Goal: Information Seeking & Learning: Check status

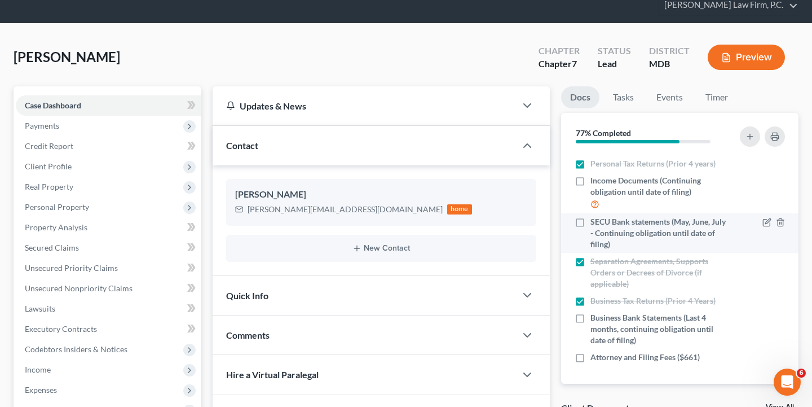
scroll to position [194, 0]
click at [767, 224] on icon "button" at bounding box center [766, 222] width 9 height 9
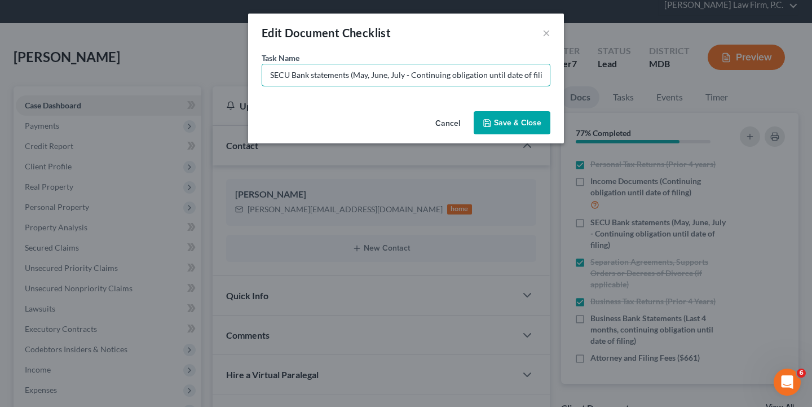
drag, startPoint x: 290, startPoint y: 77, endPoint x: 250, endPoint y: 70, distance: 41.3
click at [250, 70] on div "Task Name * SECU Bank statements (May, June, July - Continuing obligation until…" at bounding box center [406, 79] width 316 height 55
type input "Bank statements (May, June, July - Continuing obligation until date of filing)"
click at [518, 125] on button "Save & Close" at bounding box center [512, 123] width 77 height 24
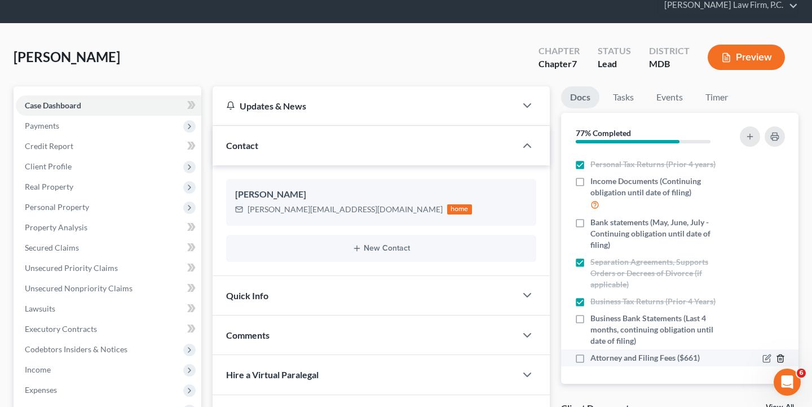
click at [780, 356] on icon "button" at bounding box center [780, 358] width 9 height 9
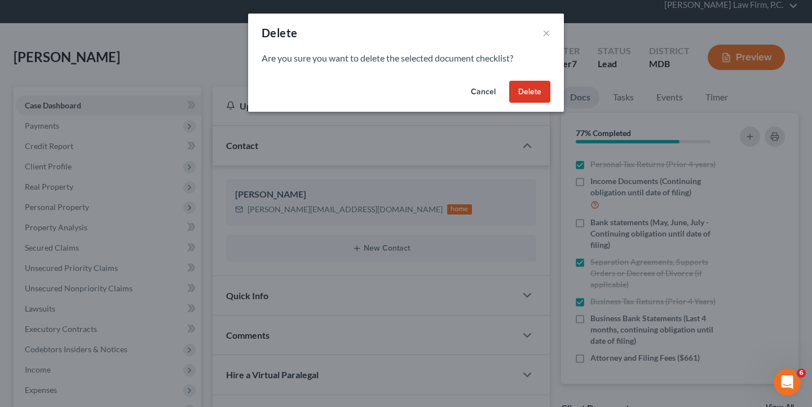
click at [532, 85] on button "Delete" at bounding box center [529, 92] width 41 height 23
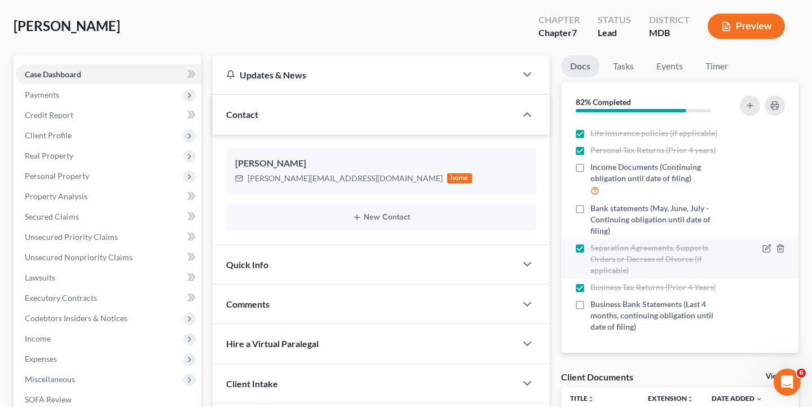
scroll to position [86, 0]
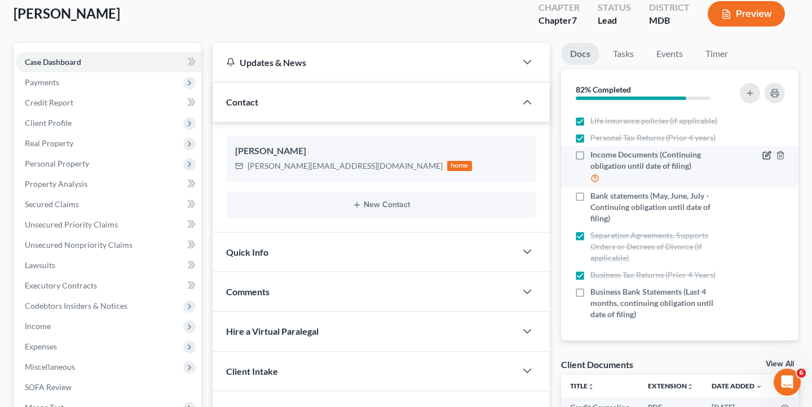
click at [767, 157] on icon "button" at bounding box center [766, 155] width 9 height 9
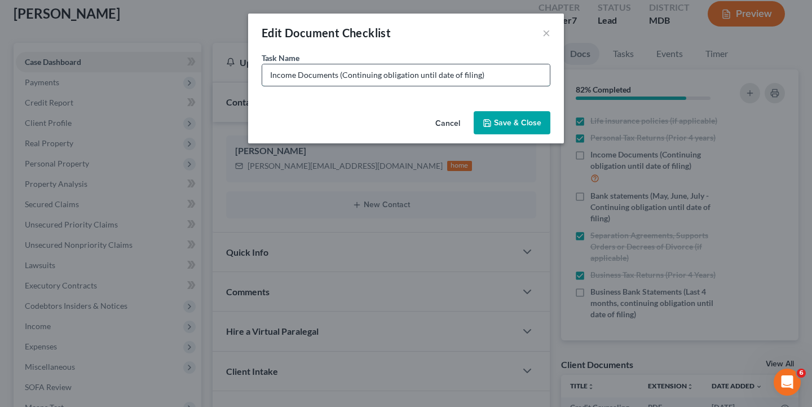
click at [342, 76] on input "Income Documents (Continuing obligation until date of filing)" at bounding box center [406, 74] width 288 height 21
type input "Income Documents (Last 6 months, continuing obligation until date of filing)"
click at [521, 123] on button "Save & Close" at bounding box center [512, 123] width 77 height 24
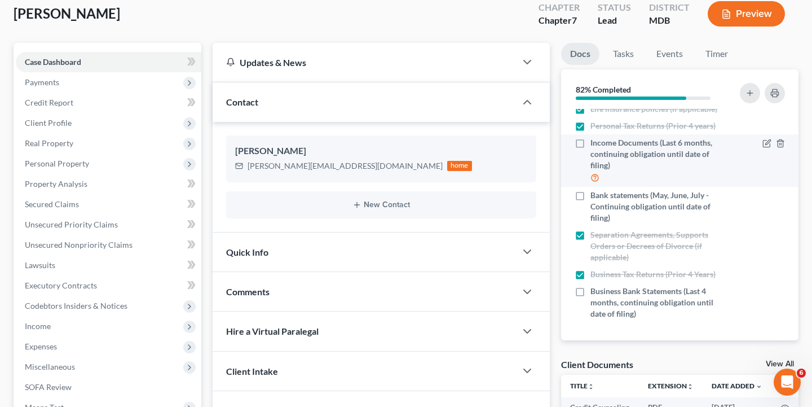
scroll to position [188, 0]
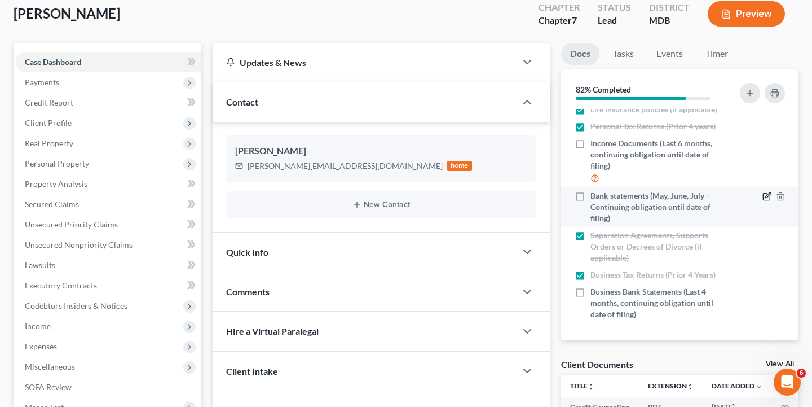
click at [767, 196] on icon "button" at bounding box center [767, 195] width 5 height 5
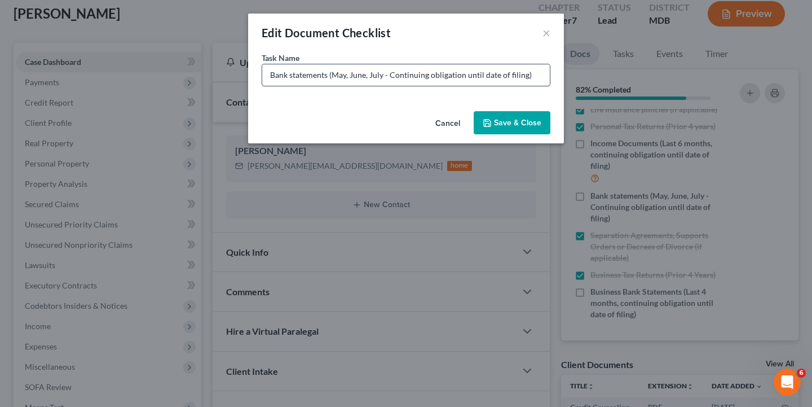
drag, startPoint x: 390, startPoint y: 74, endPoint x: 332, endPoint y: 75, distance: 58.1
click at [332, 75] on input "Bank statements (May, June, July - Continuing obligation until date of filing)" at bounding box center [406, 74] width 288 height 21
type input "Bank statements (Continuing obligation until date of filing)"
click at [528, 125] on button "Save & Close" at bounding box center [512, 123] width 77 height 24
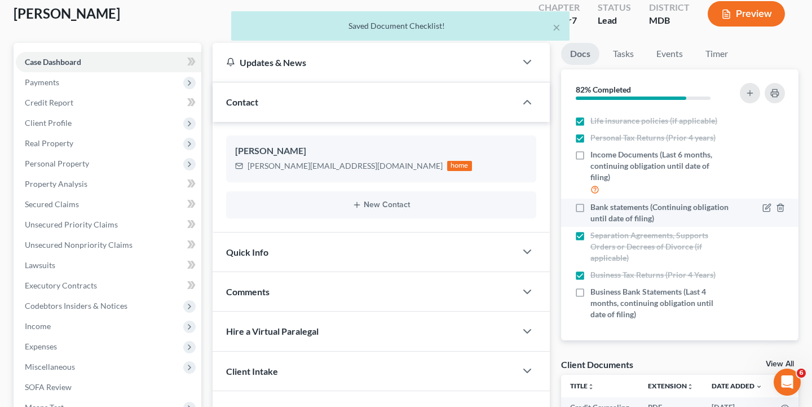
scroll to position [104, 0]
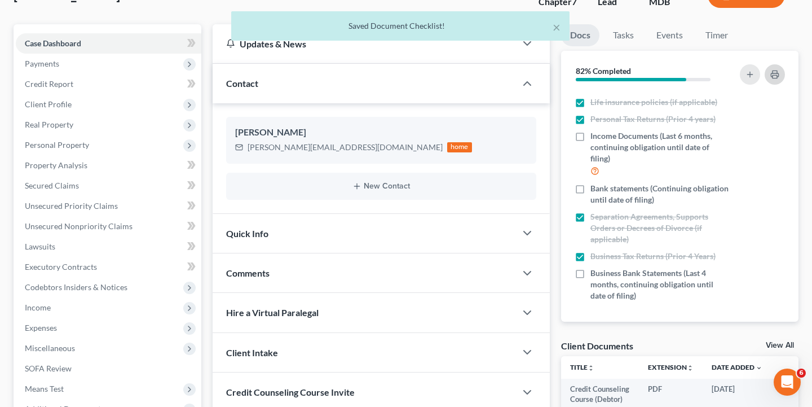
click at [776, 75] on rect "button" at bounding box center [775, 76] width 5 height 3
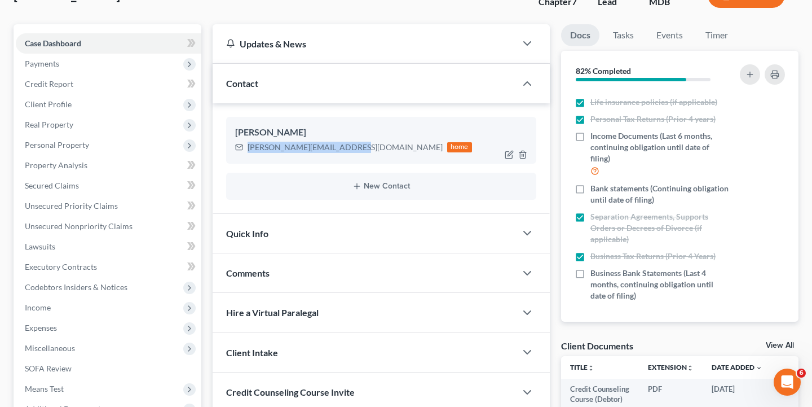
drag, startPoint x: 355, startPoint y: 148, endPoint x: 247, endPoint y: 148, distance: 107.7
click at [247, 148] on div "[PERSON_NAME][EMAIL_ADDRESS][DOMAIN_NAME] home" at bounding box center [353, 147] width 237 height 15
copy div "[PERSON_NAME][EMAIL_ADDRESS][DOMAIN_NAME]"
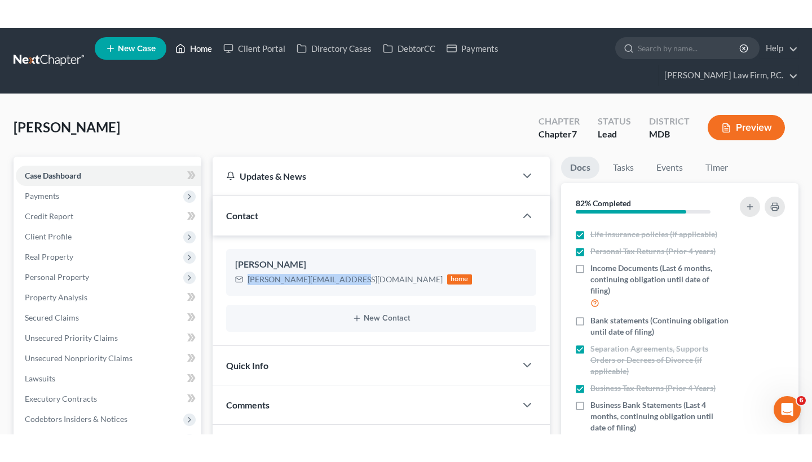
scroll to position [0, 0]
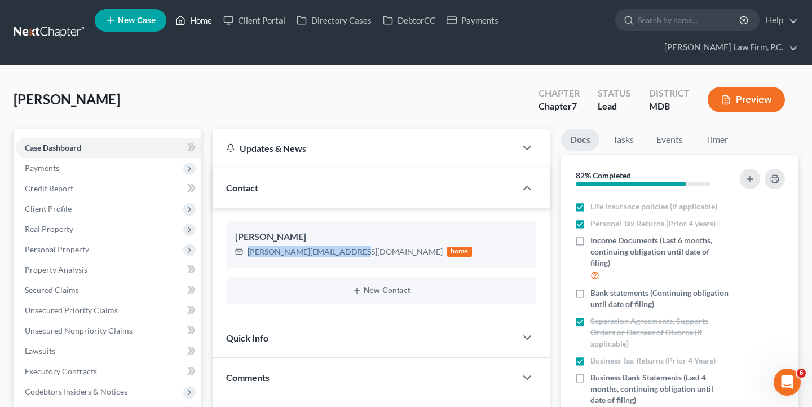
click at [197, 20] on link "Home" at bounding box center [194, 20] width 48 height 20
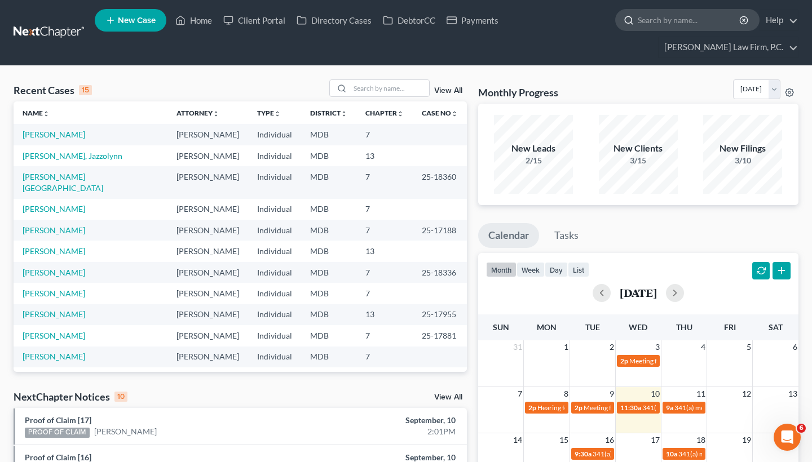
click at [670, 26] on input "search" at bounding box center [689, 20] width 103 height 21
paste input "[PERSON_NAME]"
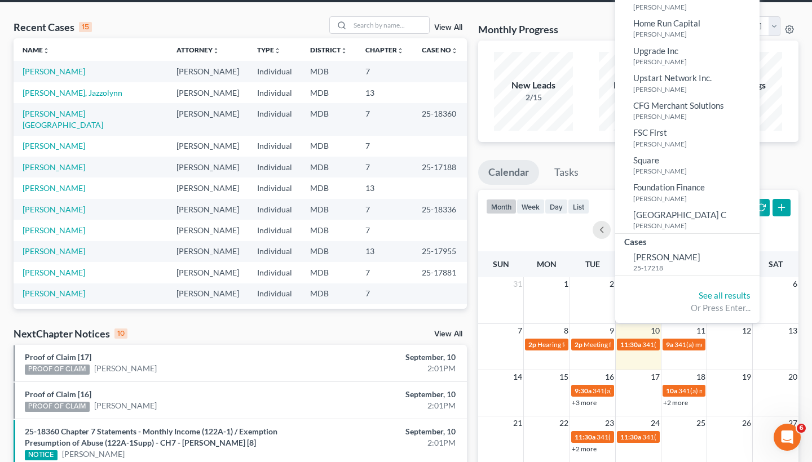
scroll to position [76, 0]
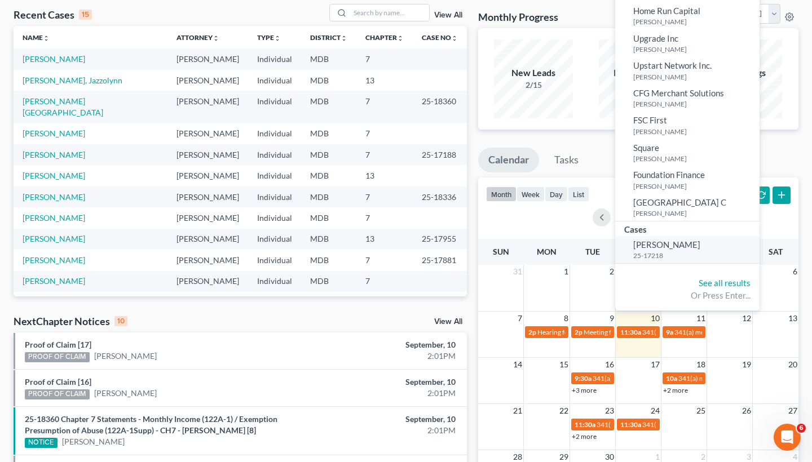
type input "[PERSON_NAME]"
click at [642, 244] on span "[PERSON_NAME]" at bounding box center [666, 245] width 67 height 10
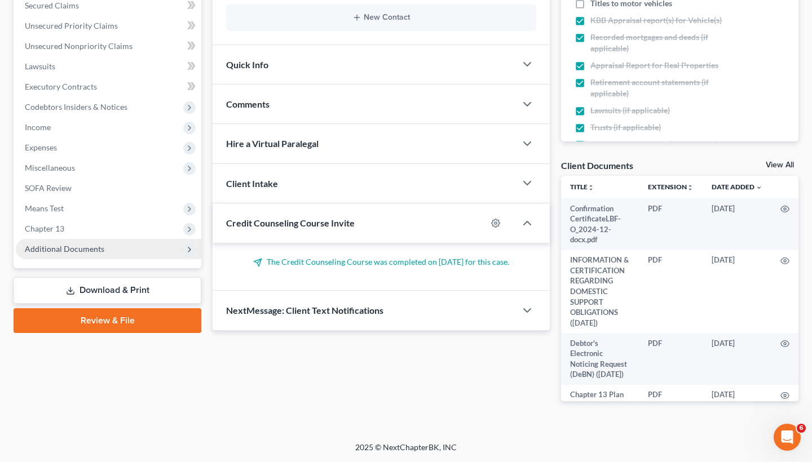
scroll to position [284, 0]
click at [64, 247] on span "Additional Documents" at bounding box center [65, 250] width 80 height 10
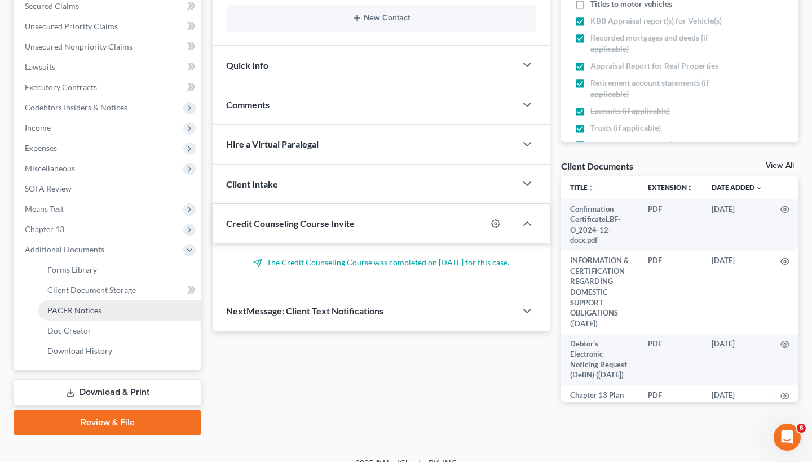
click at [83, 306] on span "PACER Notices" at bounding box center [74, 311] width 54 height 10
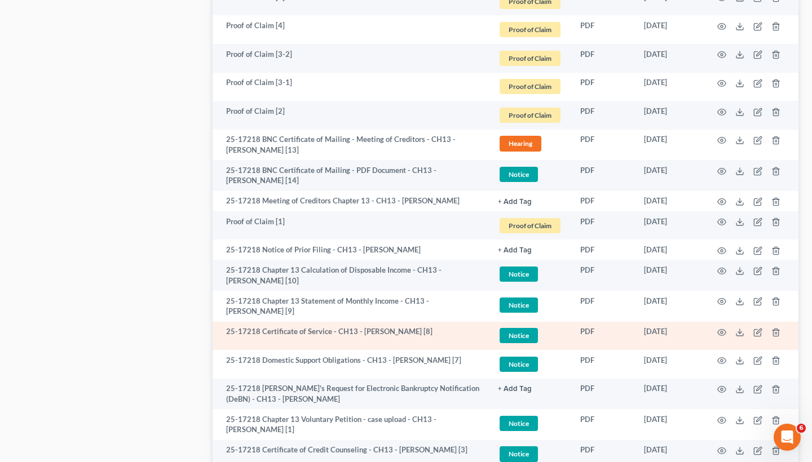
scroll to position [940, 0]
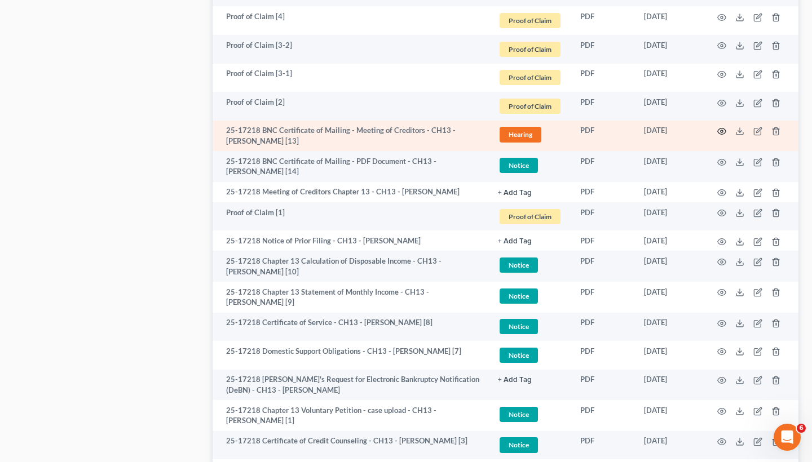
click at [721, 130] on circle "button" at bounding box center [722, 131] width 2 height 2
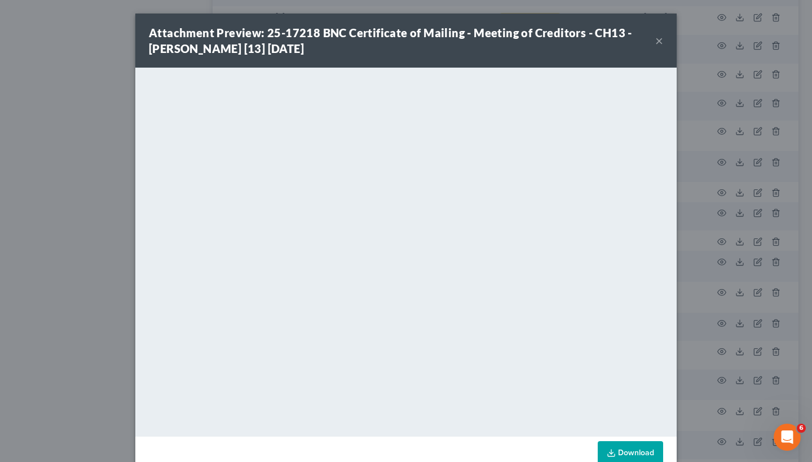
click at [655, 38] on button "×" at bounding box center [659, 41] width 8 height 14
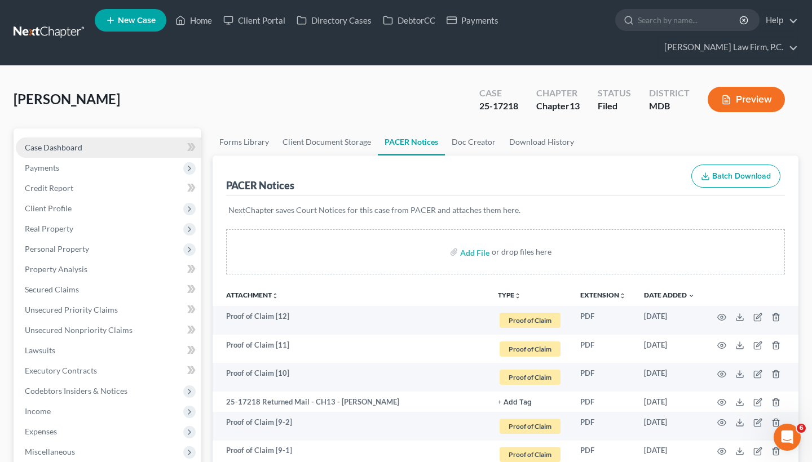
scroll to position [0, 0]
click at [111, 152] on link "Case Dashboard" at bounding box center [109, 148] width 186 height 20
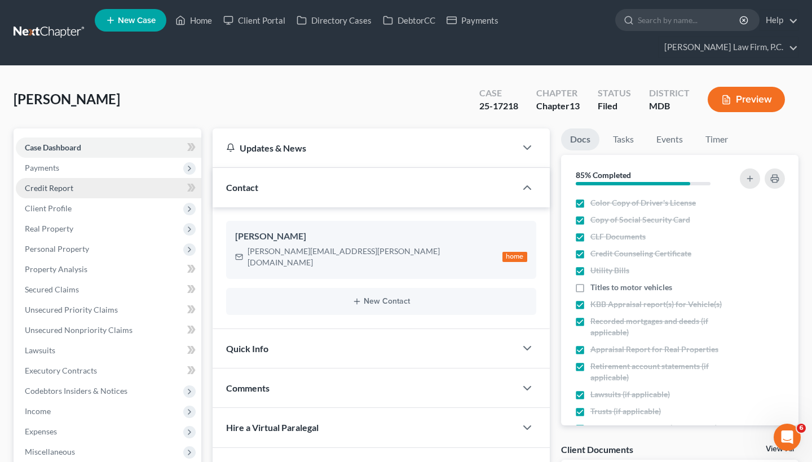
click at [92, 188] on link "Credit Report" at bounding box center [109, 188] width 186 height 20
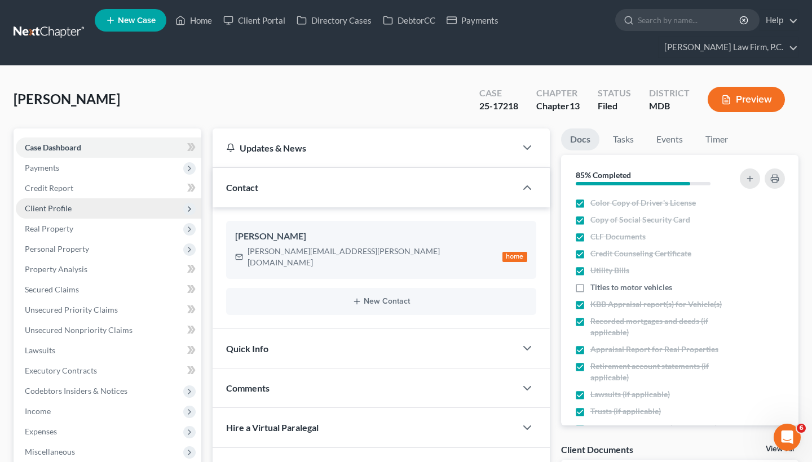
click at [89, 212] on span "Client Profile" at bounding box center [109, 208] width 186 height 20
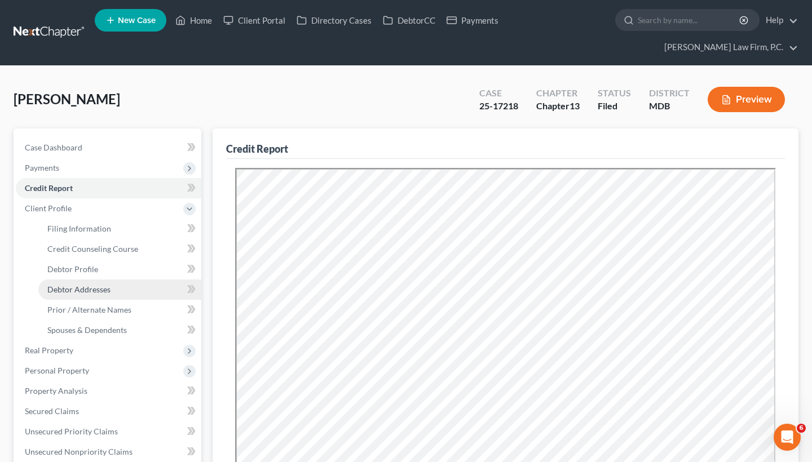
click at [95, 292] on span "Debtor Addresses" at bounding box center [78, 290] width 63 height 10
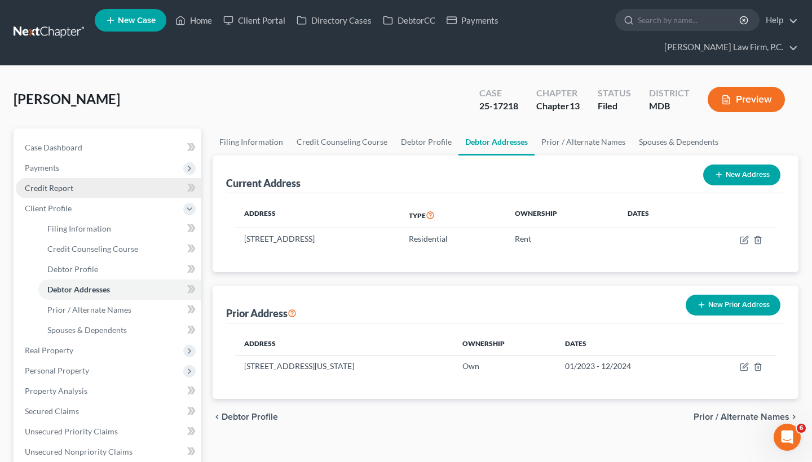
click at [54, 186] on span "Credit Report" at bounding box center [49, 188] width 48 height 10
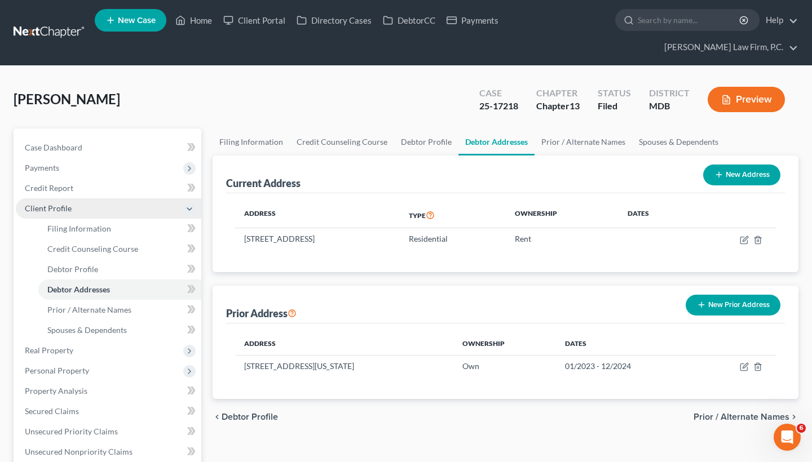
click at [54, 209] on span "Client Profile" at bounding box center [48, 209] width 47 height 10
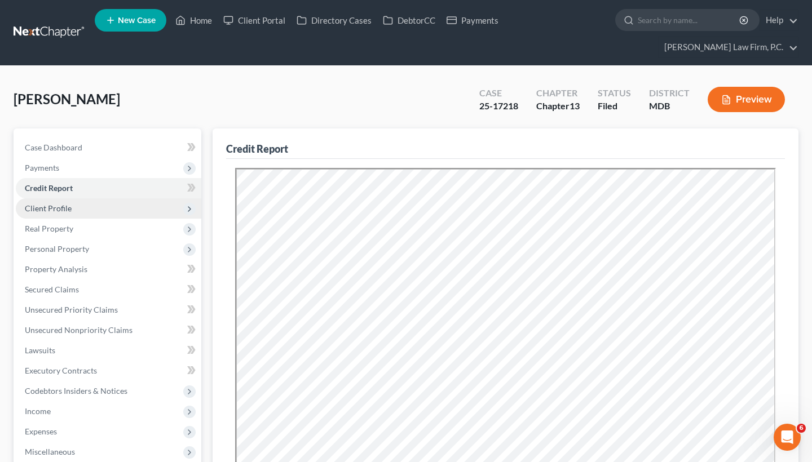
click at [67, 210] on span "Client Profile" at bounding box center [48, 209] width 47 height 10
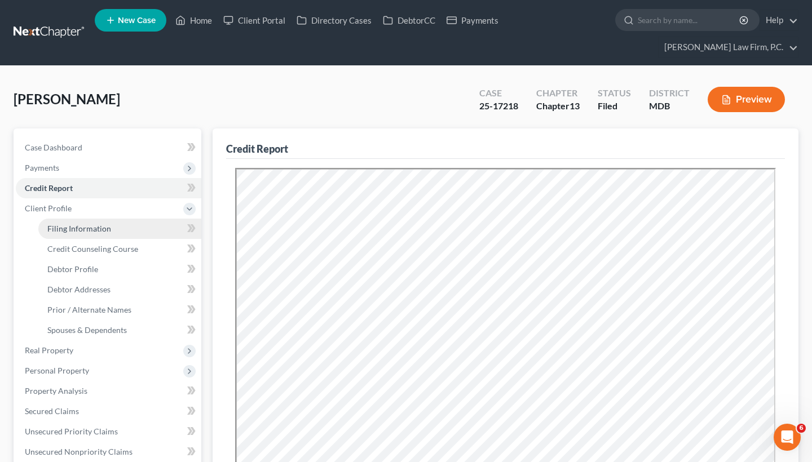
click at [72, 224] on span "Filing Information" at bounding box center [79, 229] width 64 height 10
select select "1"
select select "0"
select select "3"
select select "38"
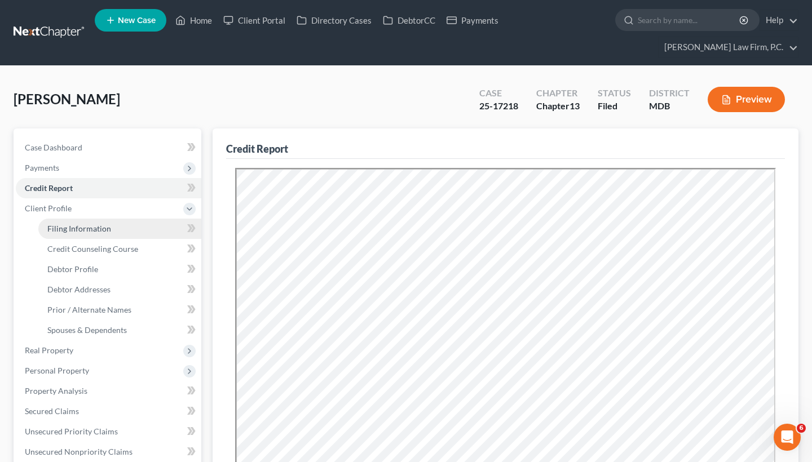
select select "0"
select select "21"
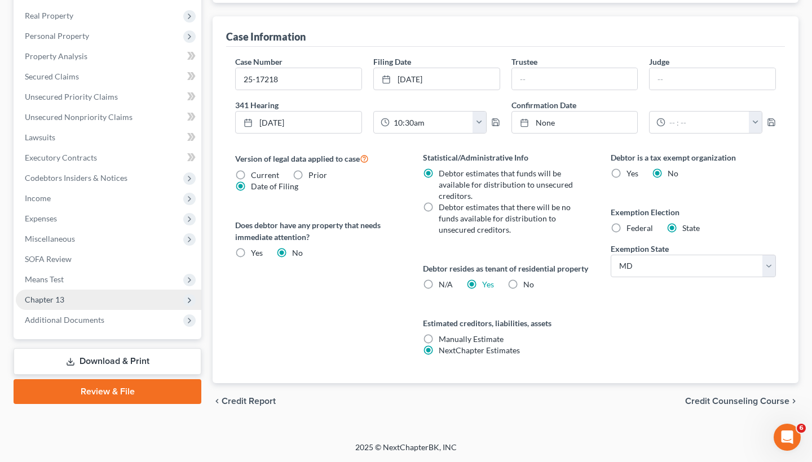
scroll to position [347, 0]
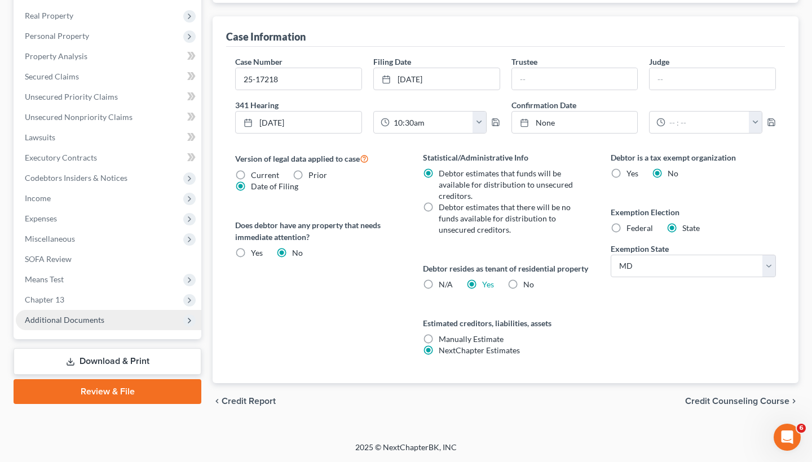
click at [107, 310] on span "Additional Documents" at bounding box center [109, 320] width 186 height 20
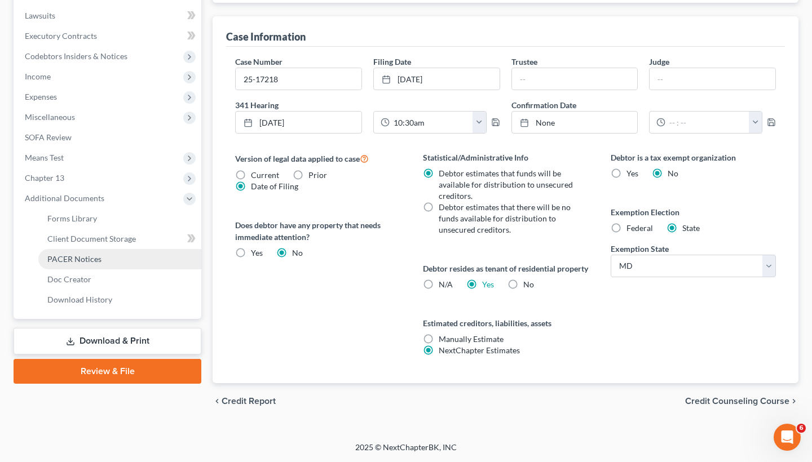
click at [83, 254] on span "PACER Notices" at bounding box center [74, 259] width 54 height 10
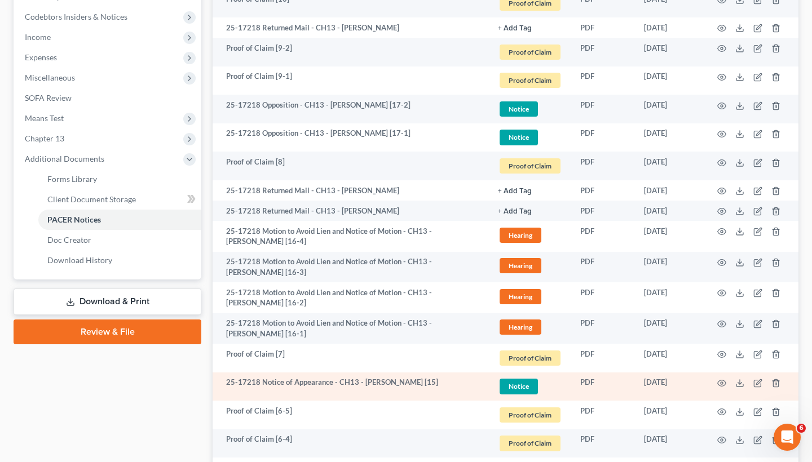
scroll to position [376, 0]
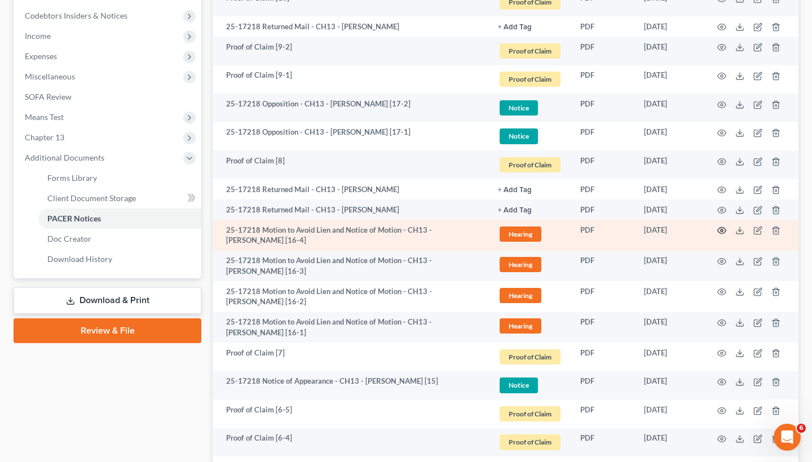
click at [723, 228] on icon "button" at bounding box center [722, 231] width 8 height 6
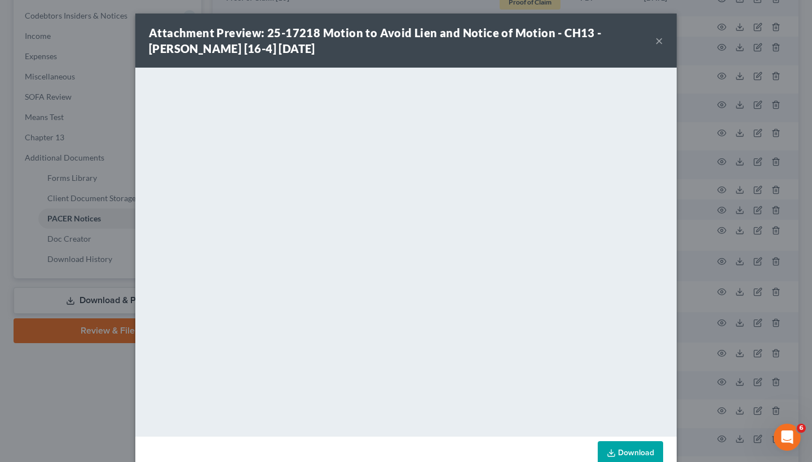
click at [663, 43] on button "×" at bounding box center [659, 41] width 8 height 14
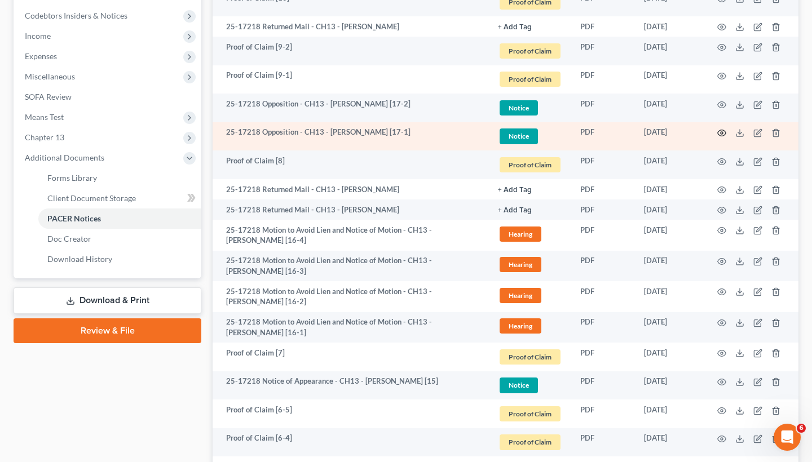
click at [720, 135] on icon "button" at bounding box center [721, 133] width 9 height 9
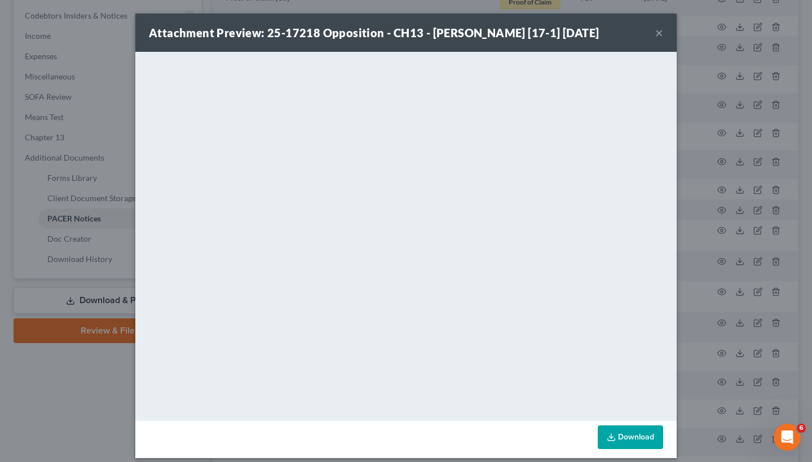
click at [660, 35] on button "×" at bounding box center [659, 33] width 8 height 14
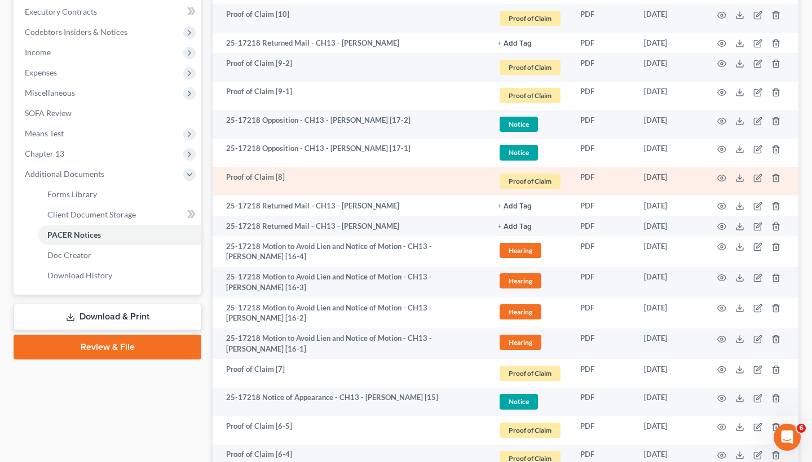
scroll to position [358, 0]
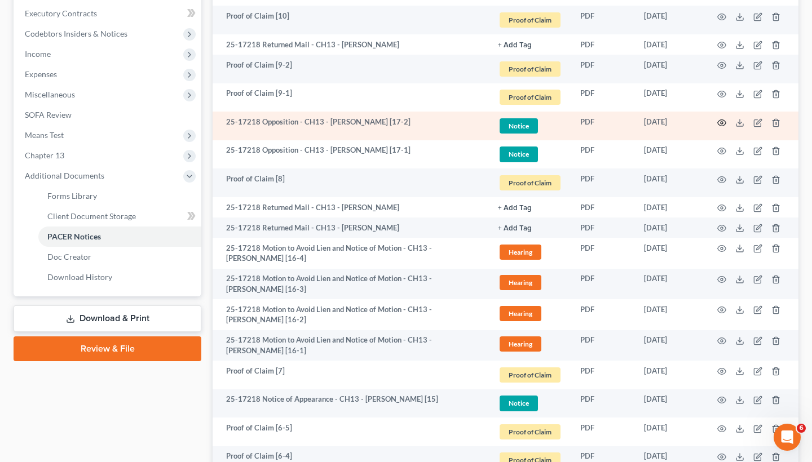
click at [721, 119] on icon "button" at bounding box center [721, 122] width 9 height 9
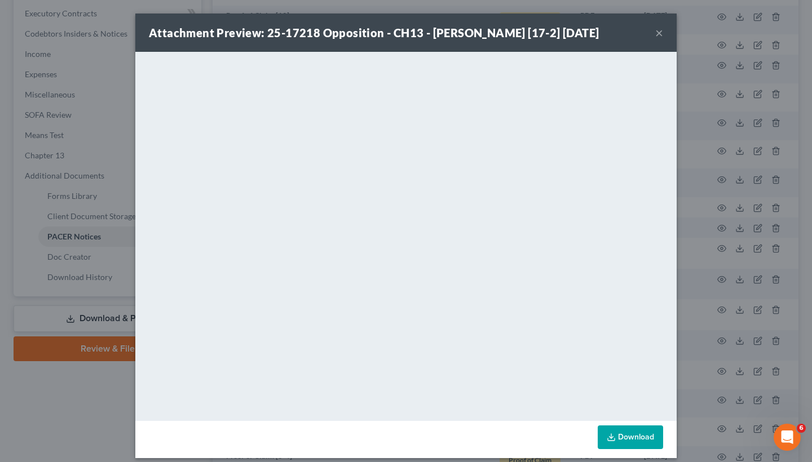
click at [652, 31] on div "Attachment Preview: 25-17218 Opposition - CH13 - [PERSON_NAME] [17-2] [DATE] ×" at bounding box center [405, 33] width 541 height 38
click at [663, 31] on button "×" at bounding box center [659, 33] width 8 height 14
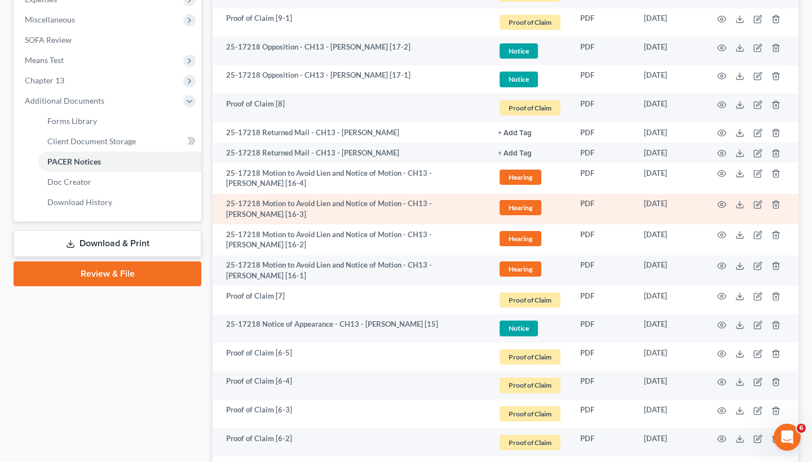
scroll to position [436, 0]
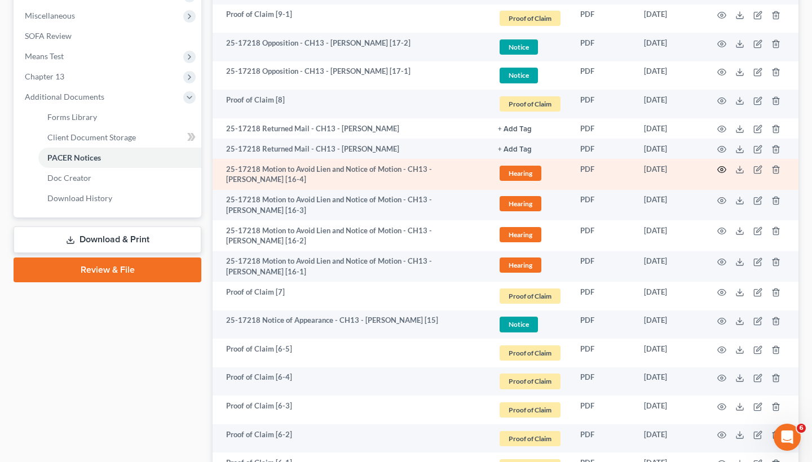
click at [720, 169] on icon "button" at bounding box center [721, 169] width 9 height 9
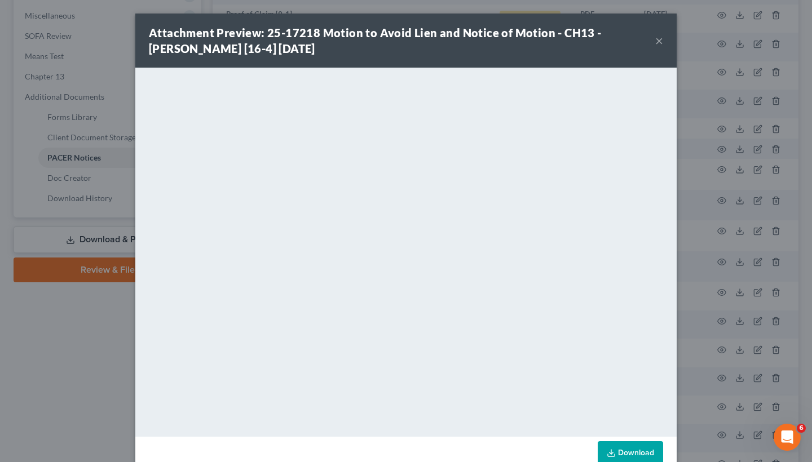
click at [659, 43] on button "×" at bounding box center [659, 41] width 8 height 14
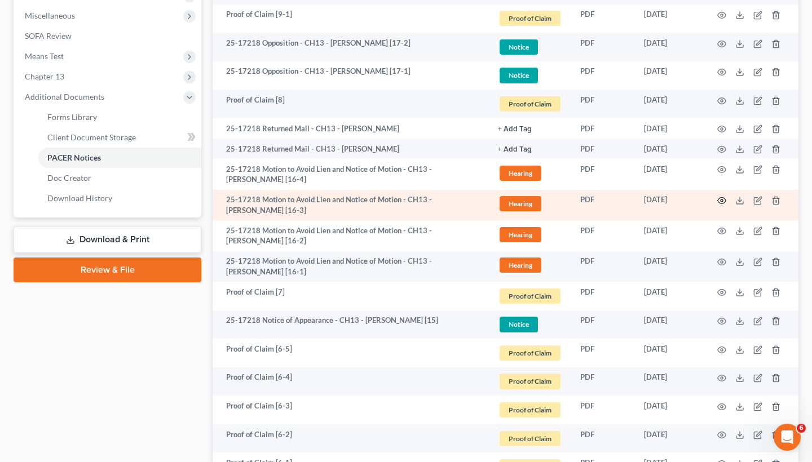
click at [721, 200] on circle "button" at bounding box center [722, 201] width 2 height 2
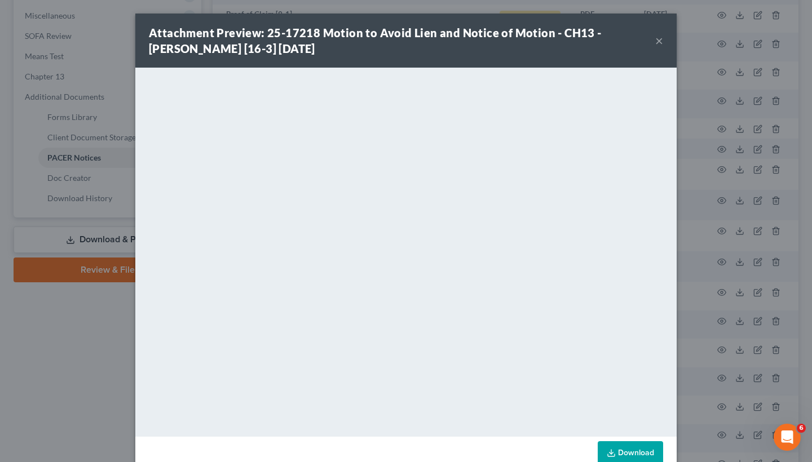
click at [664, 38] on div "Attachment Preview: 25-17218 Motion to Avoid Lien and Notice of Motion - CH13 -…" at bounding box center [405, 41] width 541 height 54
click at [660, 45] on button "×" at bounding box center [659, 41] width 8 height 14
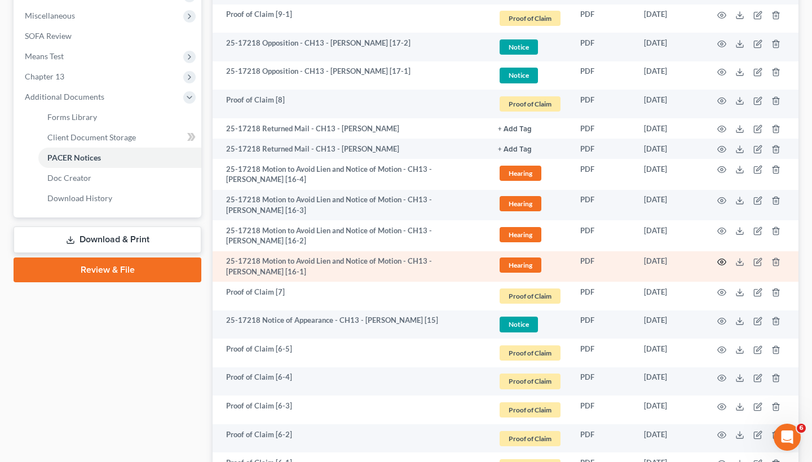
click at [721, 258] on icon "button" at bounding box center [721, 262] width 9 height 9
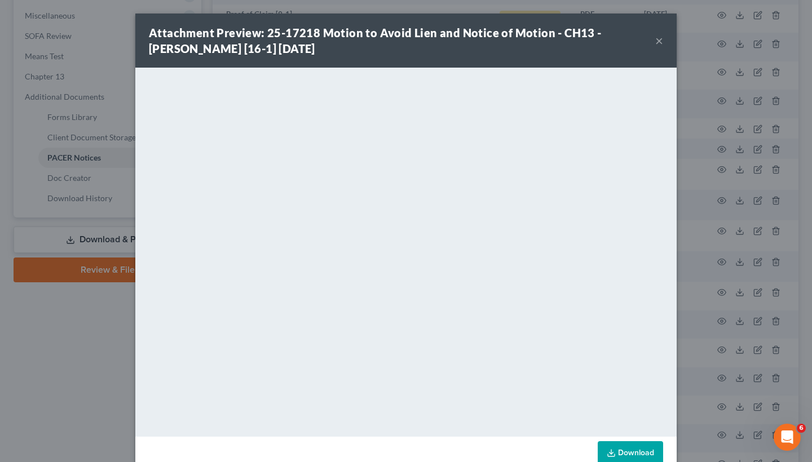
click at [661, 42] on button "×" at bounding box center [659, 41] width 8 height 14
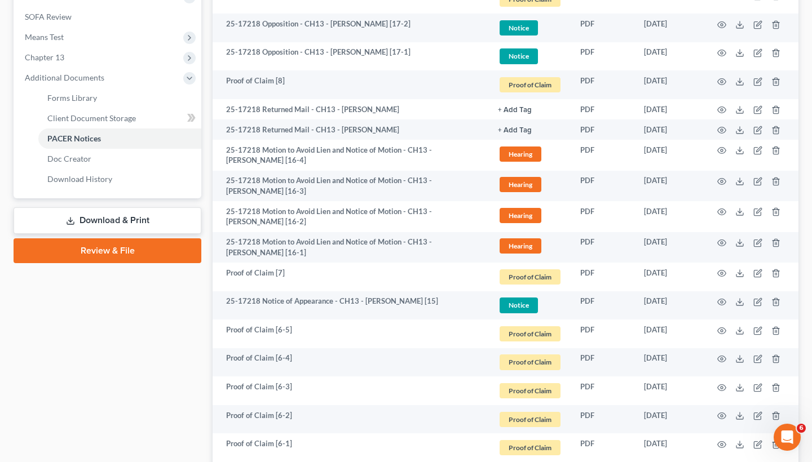
scroll to position [460, 0]
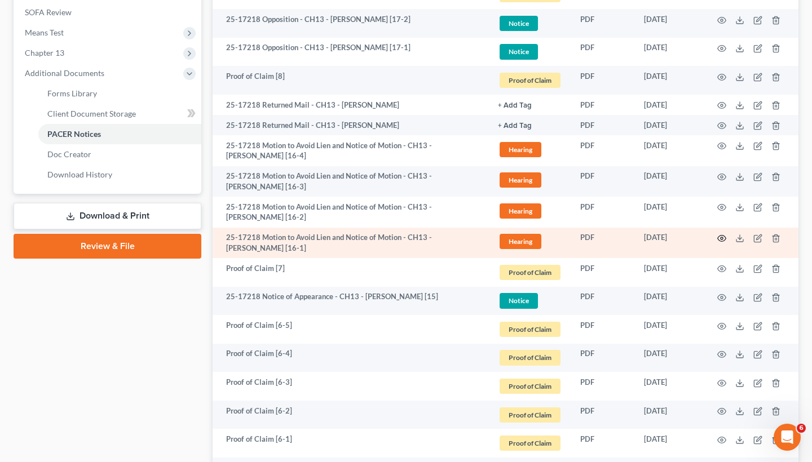
click at [720, 235] on icon "button" at bounding box center [721, 238] width 9 height 9
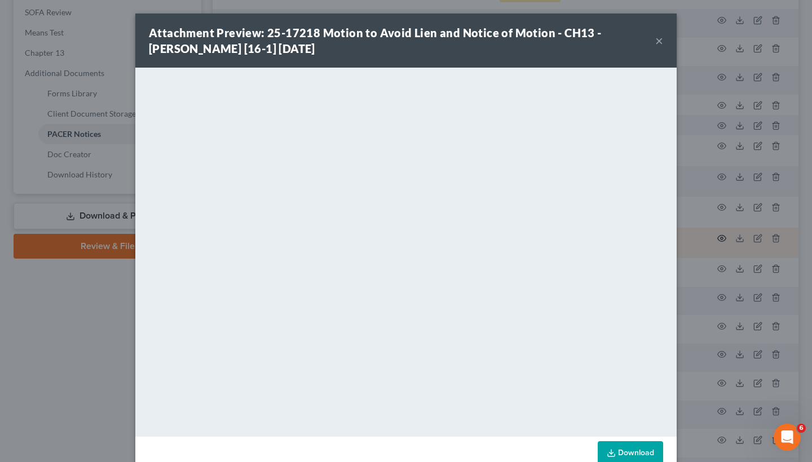
click at [720, 235] on div "Attachment Preview: 25-17218 Motion to Avoid Lien and Notice of Motion - CH13 -…" at bounding box center [406, 231] width 812 height 462
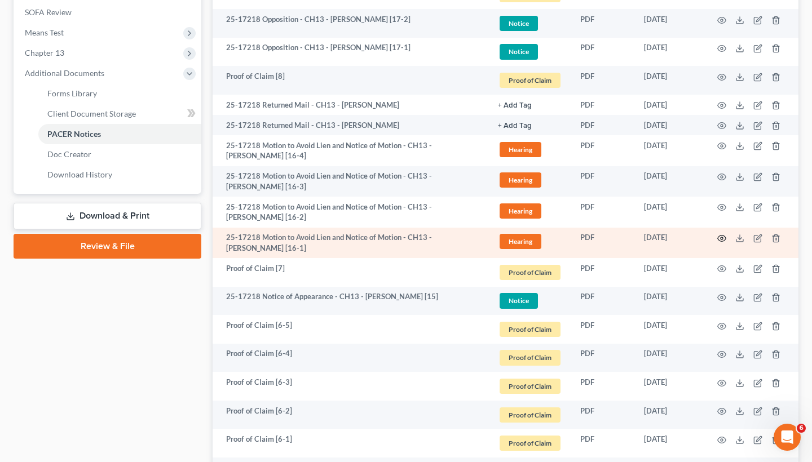
click at [722, 239] on icon "button" at bounding box center [722, 239] width 8 height 6
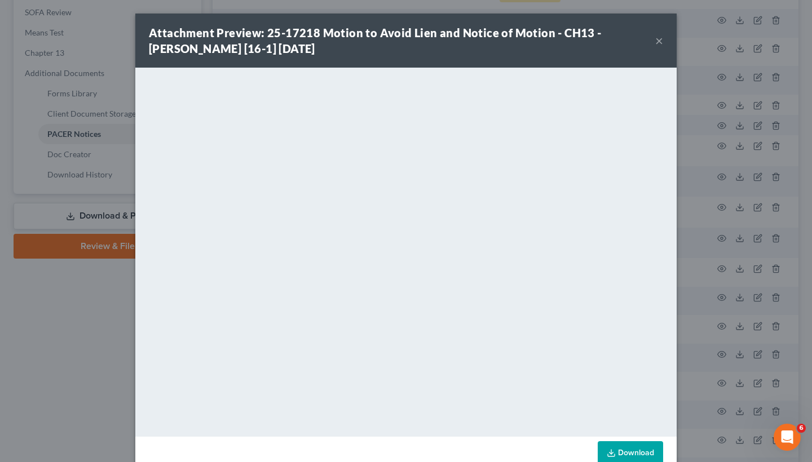
click at [659, 42] on button "×" at bounding box center [659, 41] width 8 height 14
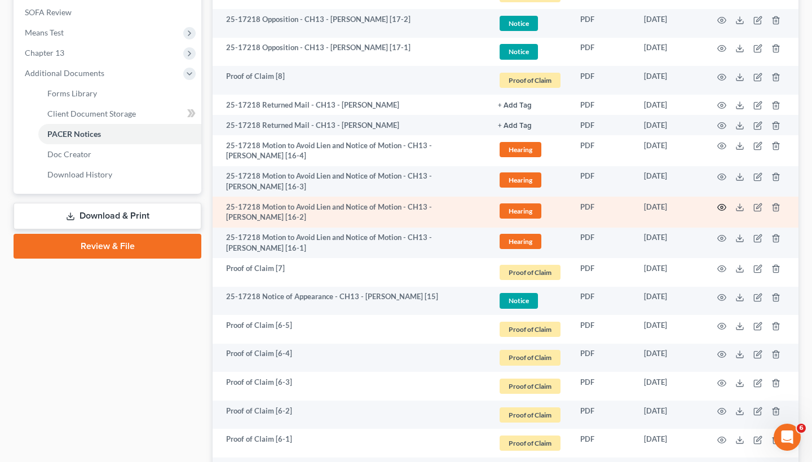
click at [722, 206] on icon "button" at bounding box center [721, 207] width 9 height 9
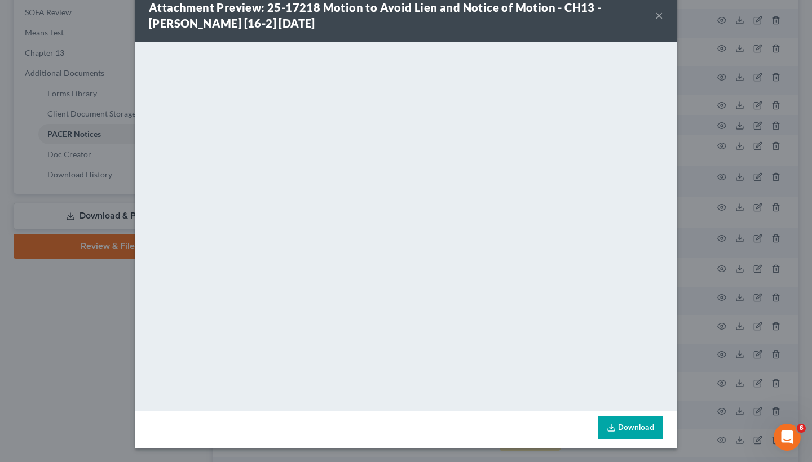
scroll to position [25, 0]
click at [656, 12] on button "×" at bounding box center [659, 15] width 8 height 14
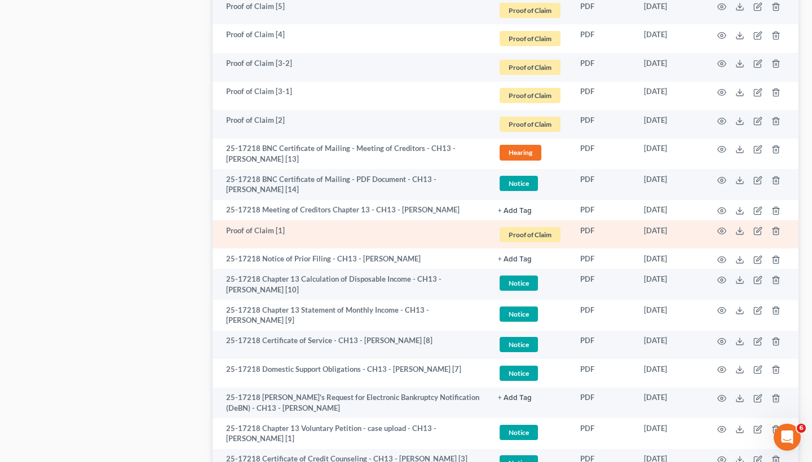
scroll to position [924, 0]
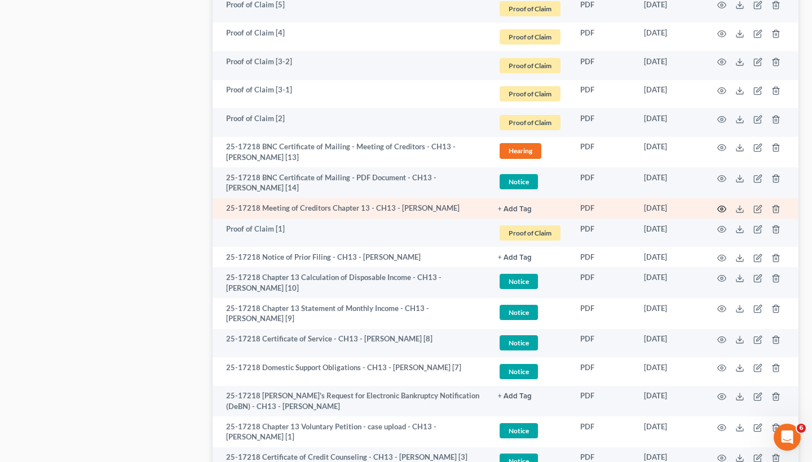
click at [721, 205] on icon "button" at bounding box center [721, 209] width 9 height 9
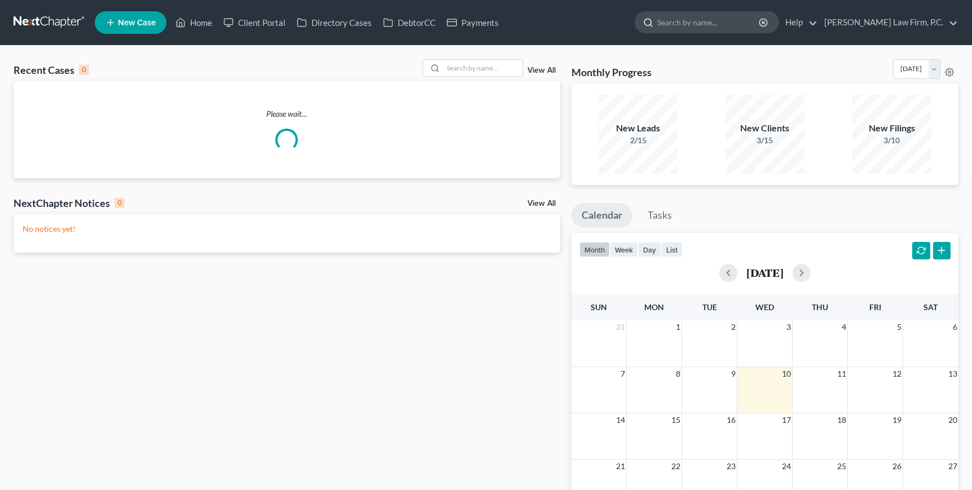
click at [754, 24] on input "search" at bounding box center [708, 22] width 103 height 21
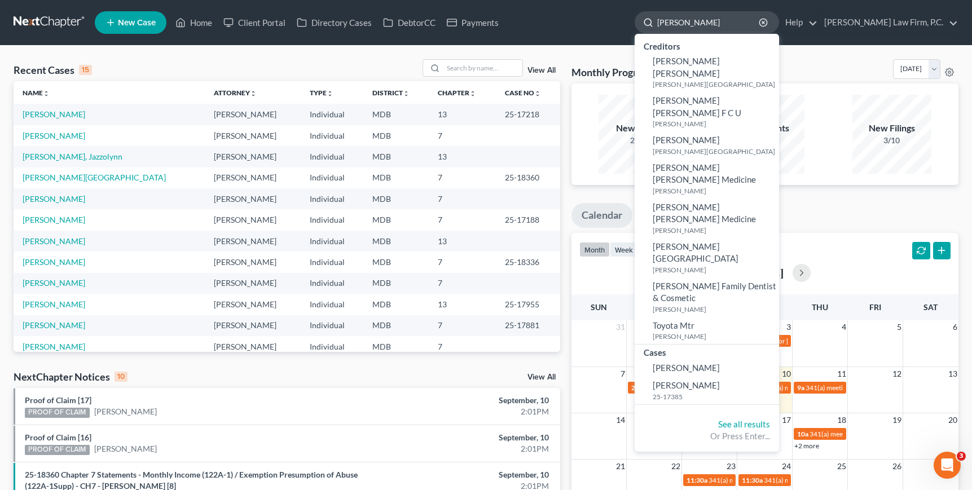
drag, startPoint x: 719, startPoint y: 25, endPoint x: 680, endPoint y: 24, distance: 38.9
click at [680, 25] on div "Johnson" at bounding box center [706, 22] width 144 height 22
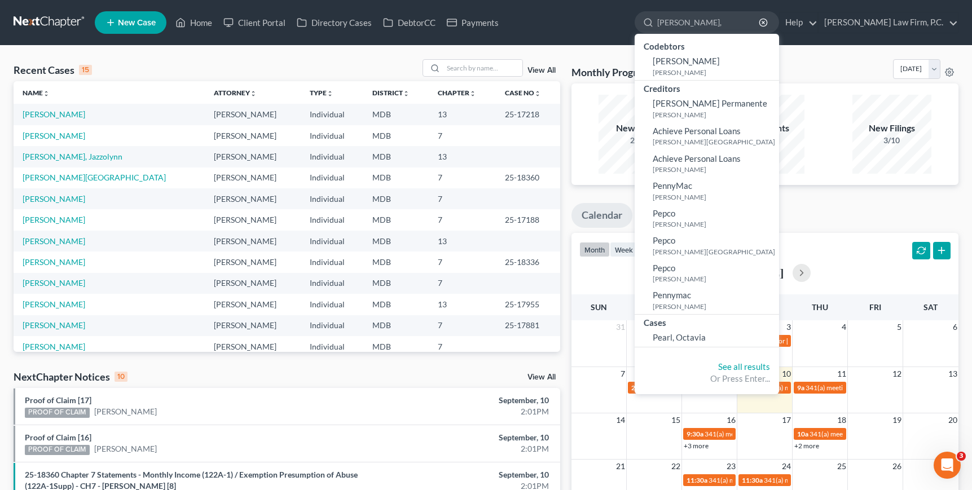
type input "Perry"
